Goal: Check status: Check status

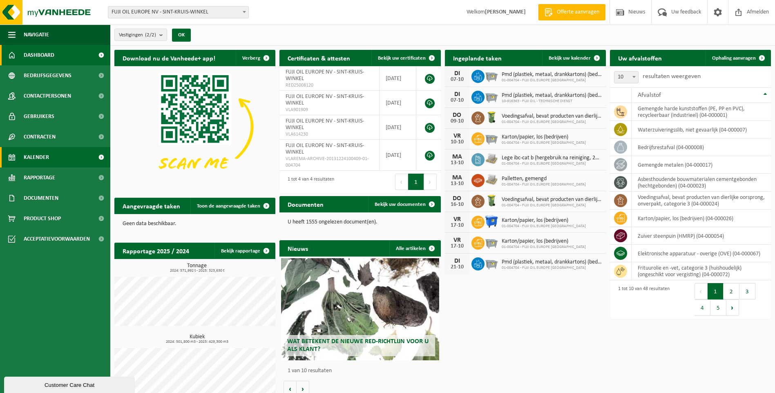
click at [56, 157] on link "Kalender" at bounding box center [55, 157] width 110 height 20
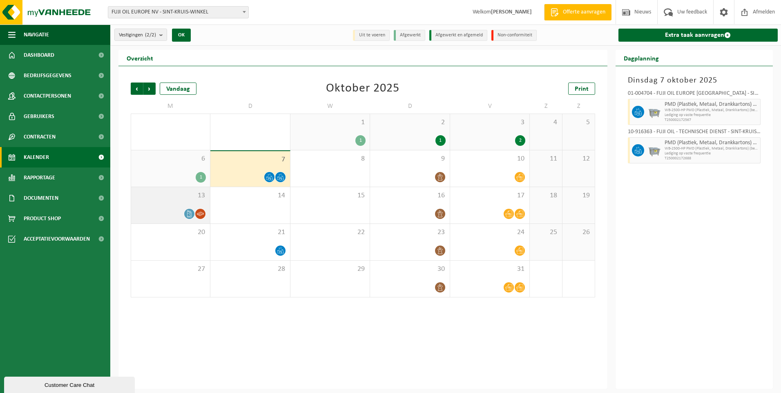
click at [192, 215] on icon at bounding box center [190, 213] width 4 height 7
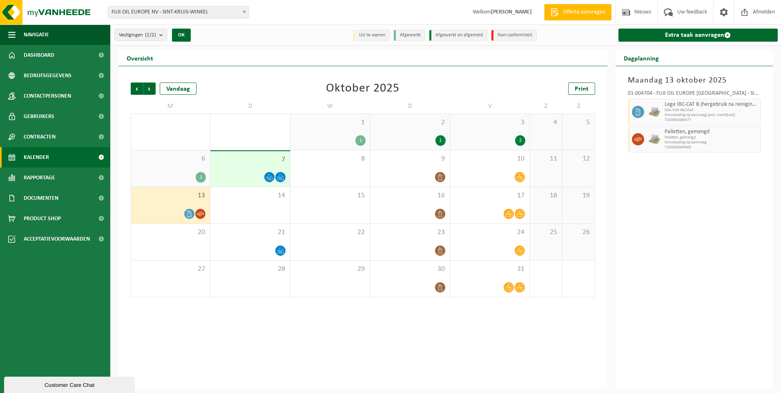
click at [268, 168] on div "7" at bounding box center [249, 169] width 79 height 36
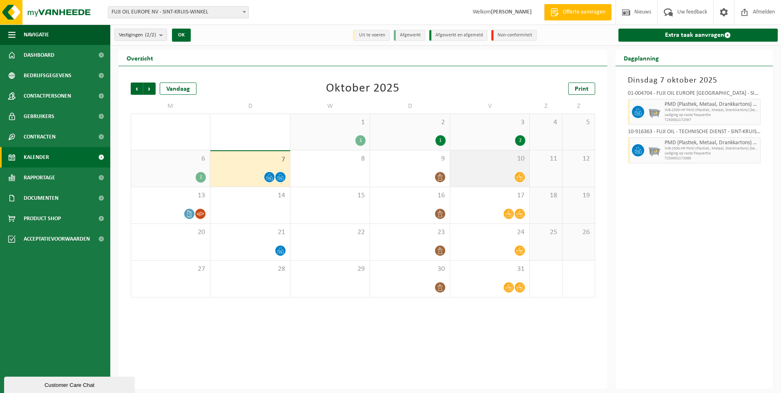
click at [511, 172] on div at bounding box center [489, 177] width 71 height 11
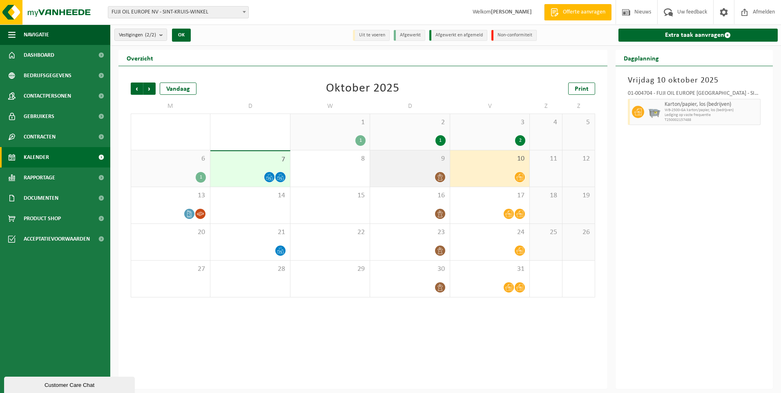
click at [419, 173] on div at bounding box center [409, 177] width 71 height 11
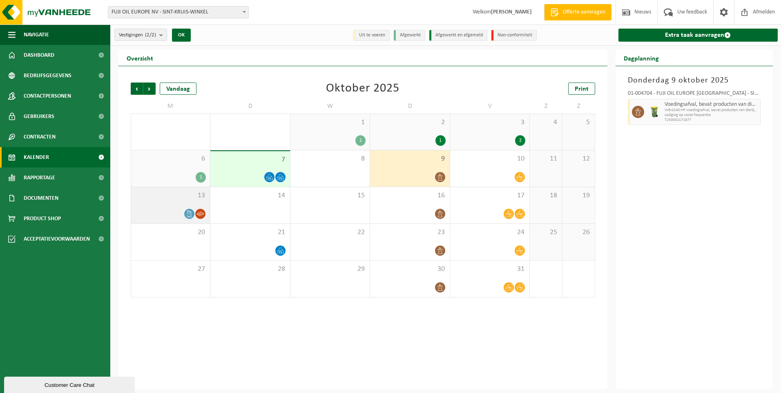
click at [183, 209] on div at bounding box center [170, 213] width 71 height 11
